Goal: Entertainment & Leisure: Browse casually

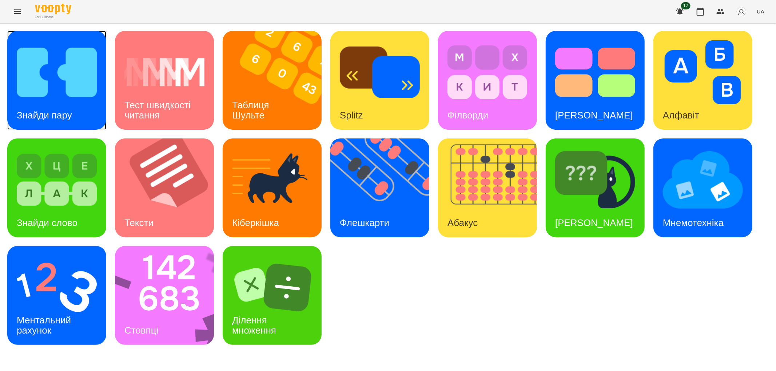
click at [38, 95] on img at bounding box center [57, 72] width 80 height 64
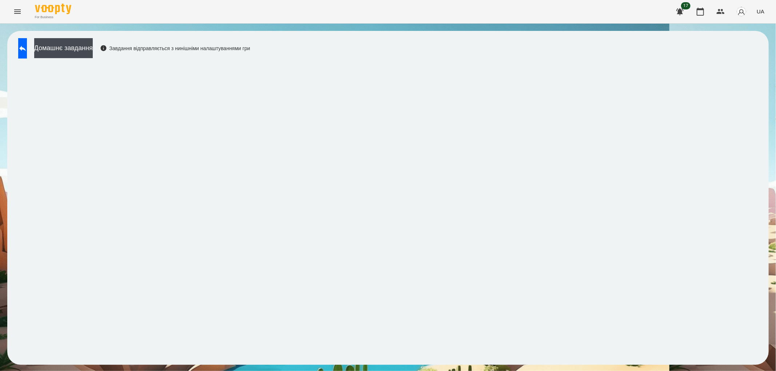
click at [260, 23] on header "For Business 17 UA" at bounding box center [388, 12] width 776 height 24
click at [27, 48] on icon at bounding box center [22, 48] width 9 height 9
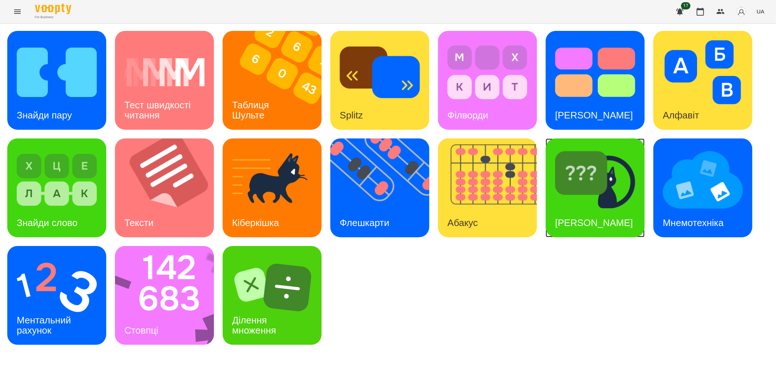
click at [586, 209] on div "[PERSON_NAME]" at bounding box center [594, 223] width 97 height 29
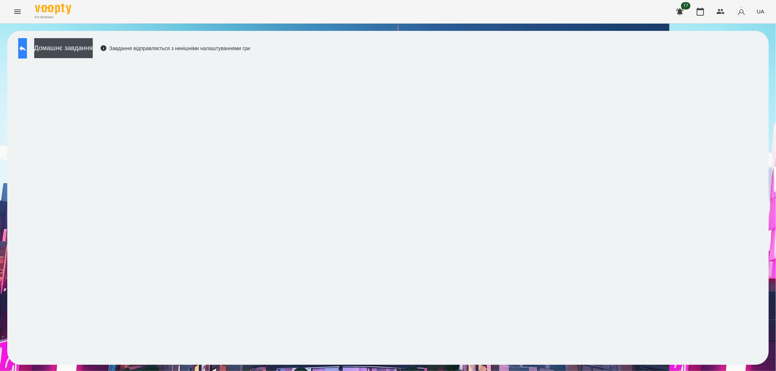
click at [26, 49] on icon at bounding box center [22, 48] width 7 height 5
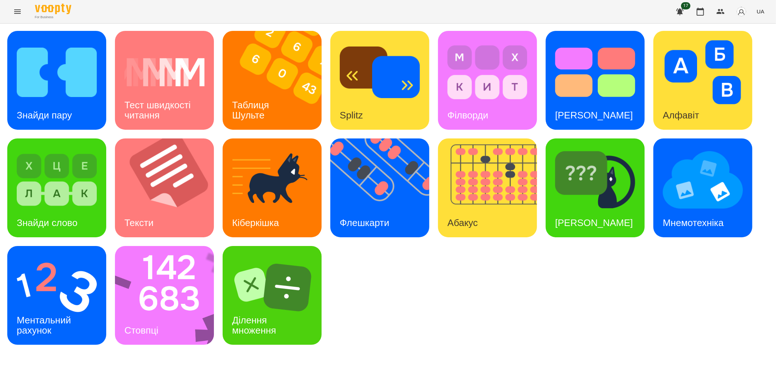
click at [436, 60] on div "Знайди пару Тест швидкості читання Таблиця [PERSON_NAME] Splitz Філворди Тест С…" at bounding box center [387, 188] width 761 height 314
click at [465, 68] on img at bounding box center [487, 72] width 80 height 64
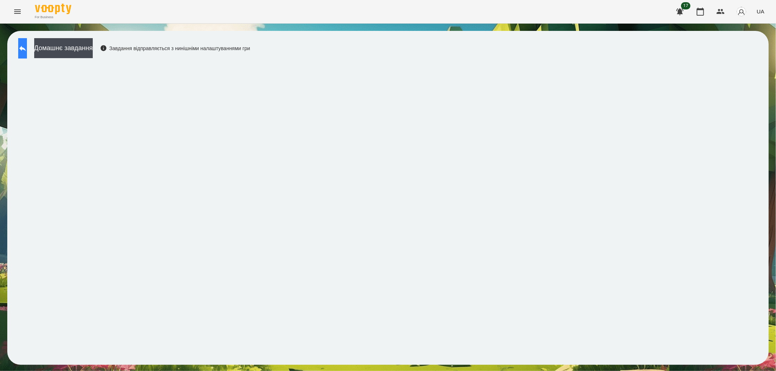
click at [27, 46] on icon at bounding box center [22, 48] width 9 height 9
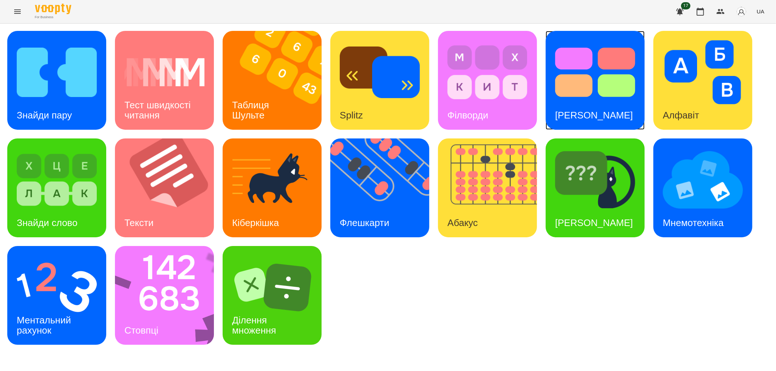
click at [596, 97] on img at bounding box center [595, 72] width 80 height 64
